Goal: Transaction & Acquisition: Purchase product/service

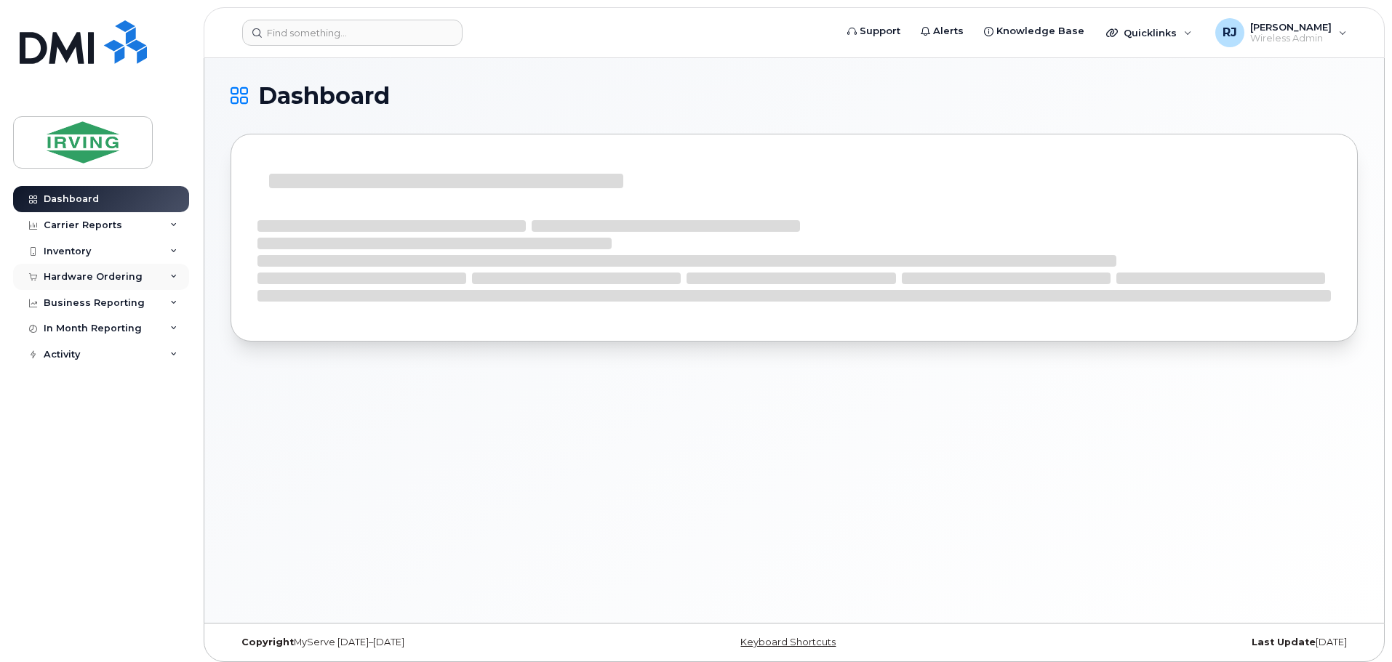
click at [141, 274] on div "Hardware Ordering" at bounding box center [101, 277] width 176 height 26
click at [102, 302] on link "Overview" at bounding box center [114, 304] width 151 height 28
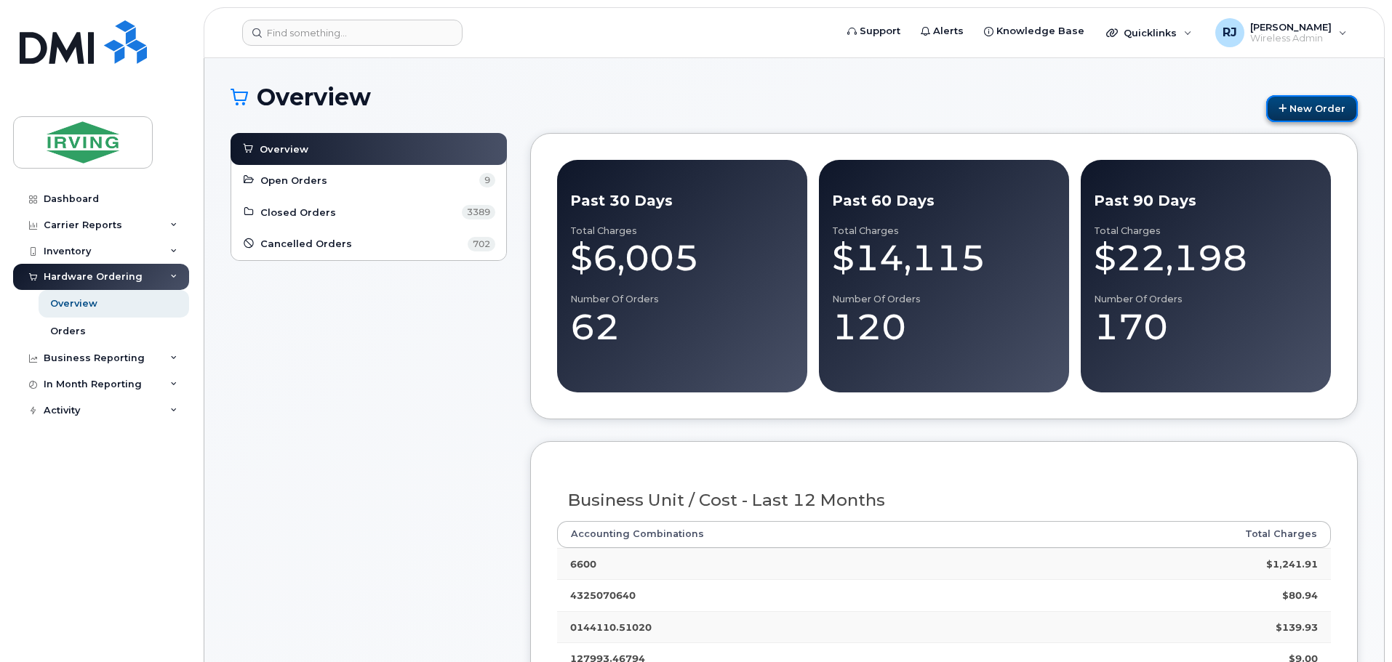
click at [1325, 103] on link "New Order" at bounding box center [1312, 108] width 92 height 27
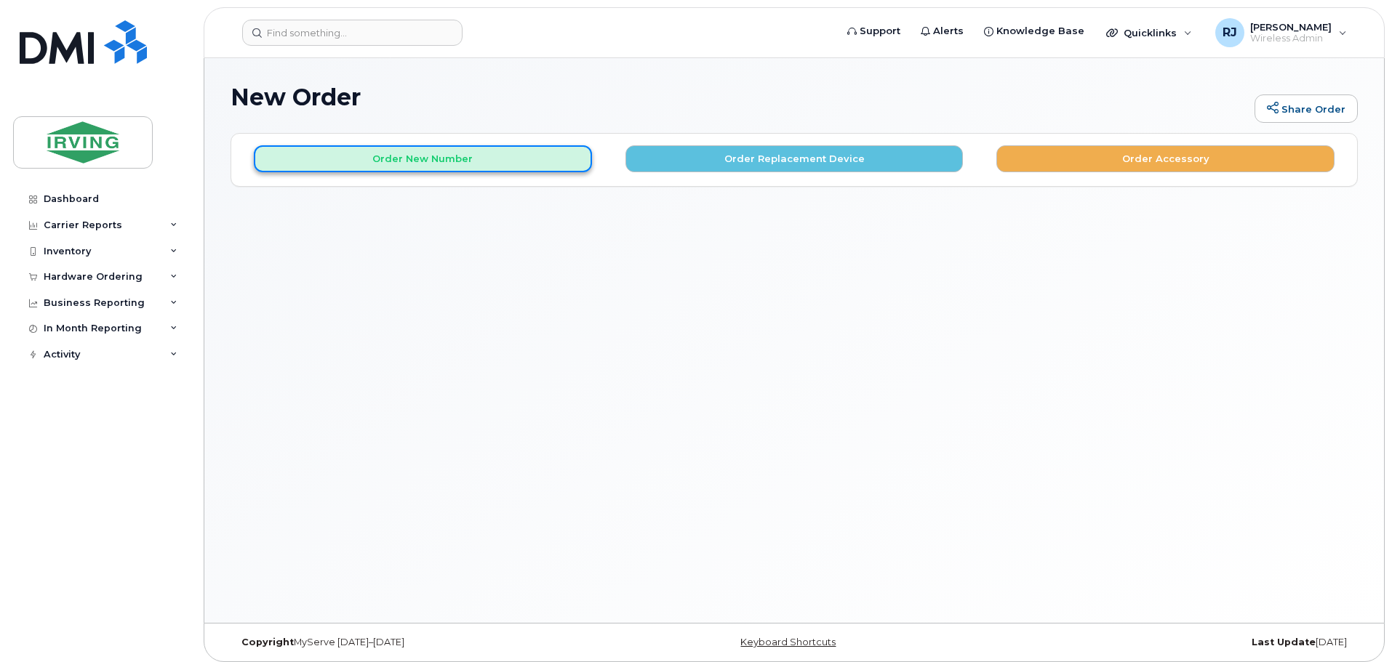
click at [425, 151] on button "Order New Number" at bounding box center [423, 158] width 338 height 27
